Goal: Transaction & Acquisition: Register for event/course

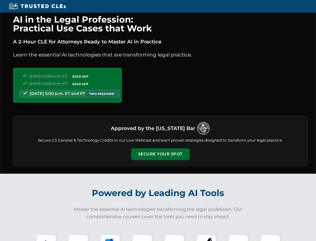
click at [160, 154] on button "Secure Your Spot" at bounding box center [160, 154] width 59 height 12
click at [46, 237] on img at bounding box center [46, 244] width 15 height 15
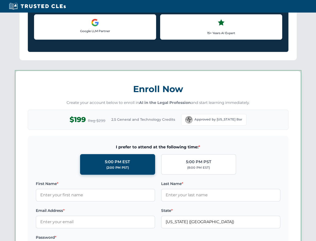
click at [110, 237] on label "Password *" at bounding box center [96, 237] width 120 height 6
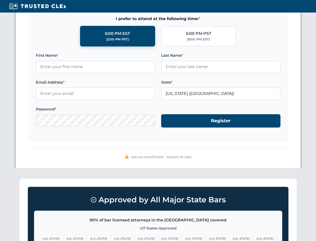
click at [231, 237] on span "[US_STATE]" at bounding box center [242, 238] width 22 height 7
